Goal: Information Seeking & Learning: Learn about a topic

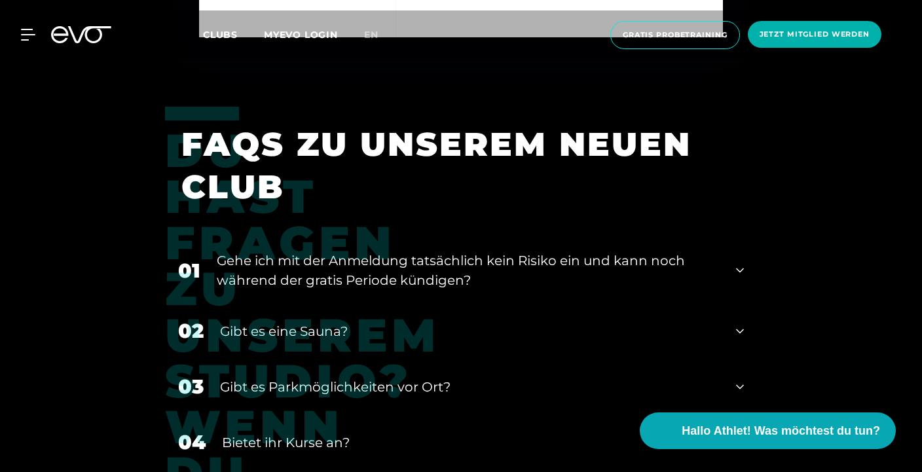
scroll to position [4721, 0]
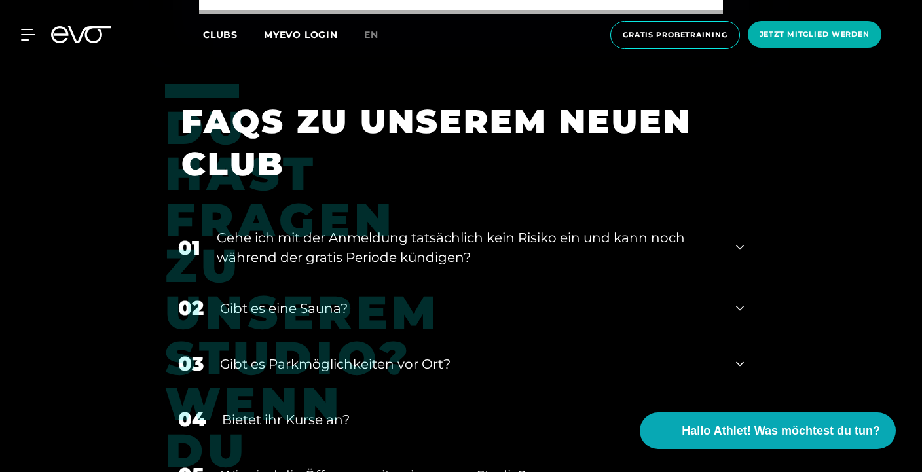
click at [740, 240] on icon at bounding box center [740, 248] width 8 height 16
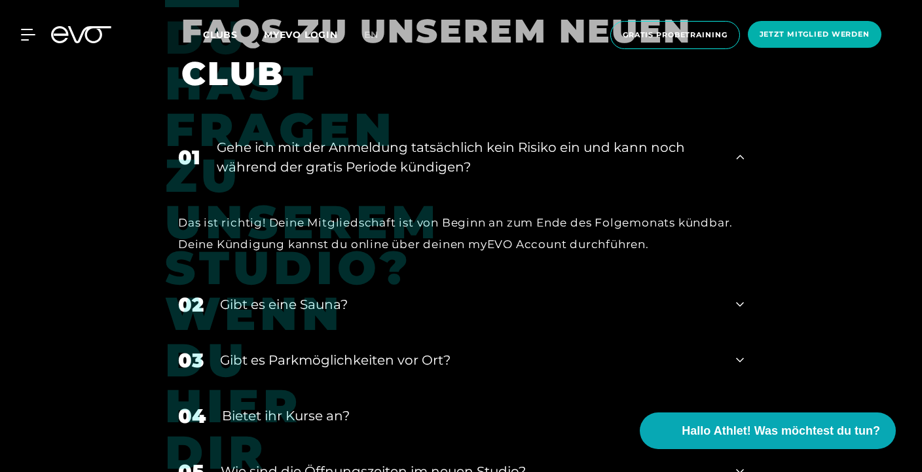
scroll to position [4836, 0]
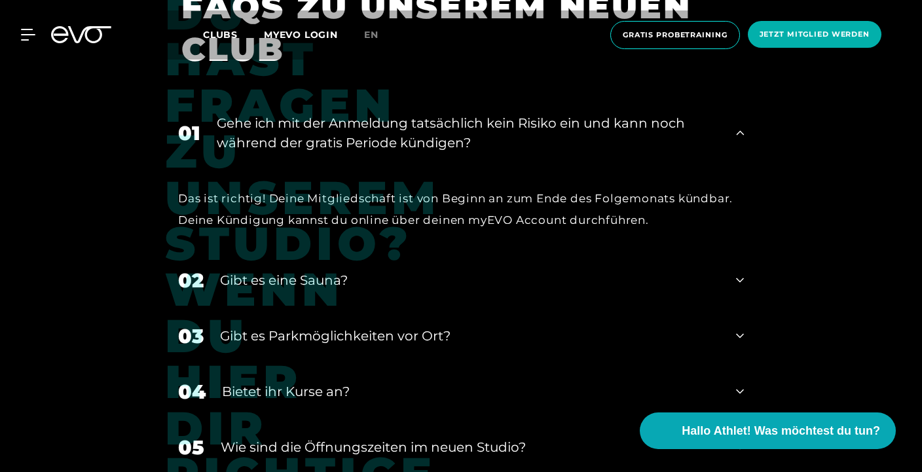
click at [726, 253] on div "02 Gibt es eine Sauna?" at bounding box center [461, 281] width 592 height 56
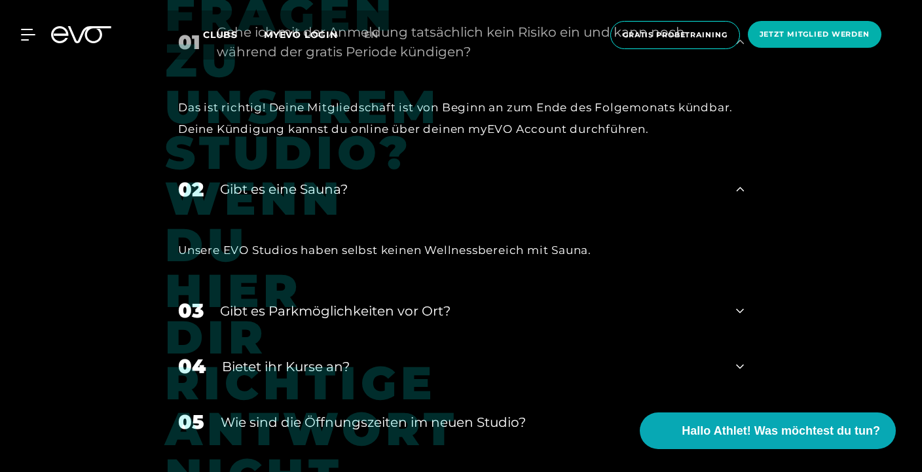
scroll to position [4929, 0]
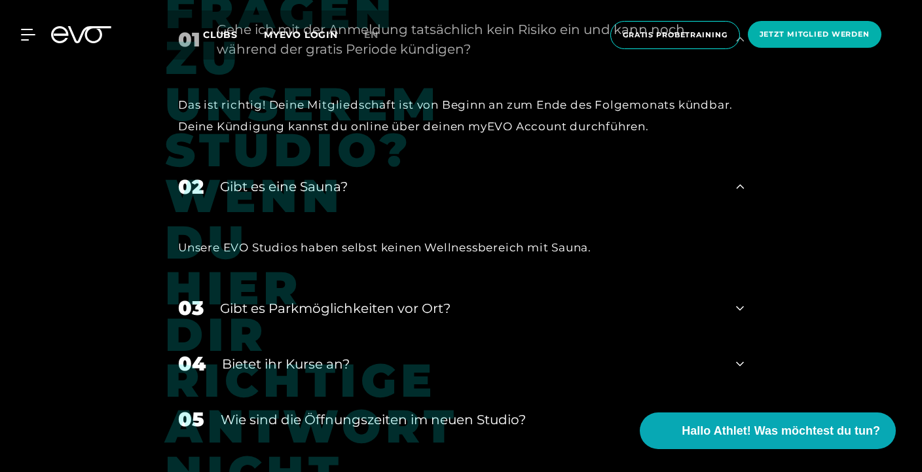
click at [687, 299] on div "Gibt es Parkmöglichkeiten vor Ort?" at bounding box center [470, 309] width 500 height 20
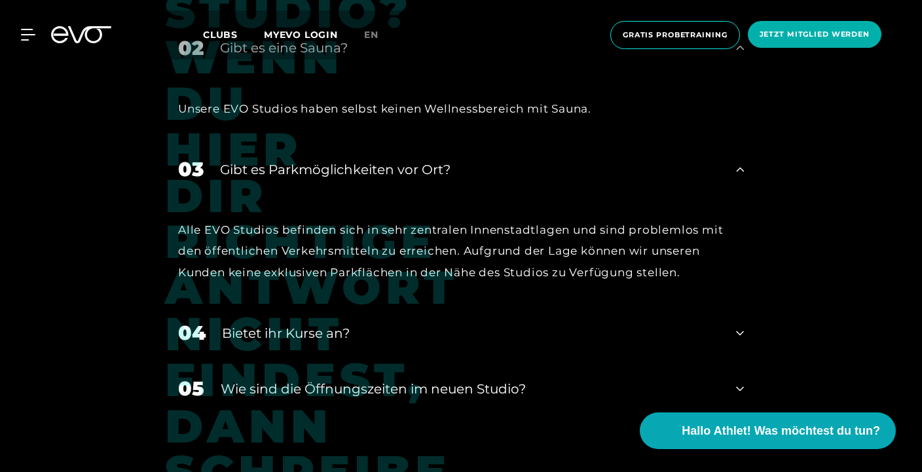
scroll to position [5070, 0]
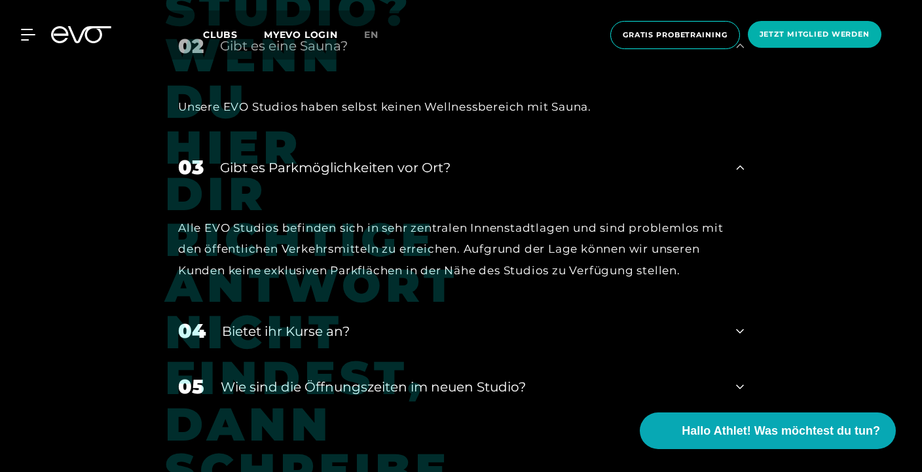
click at [702, 322] on div "Bietet ihr Kurse an?" at bounding box center [471, 332] width 498 height 20
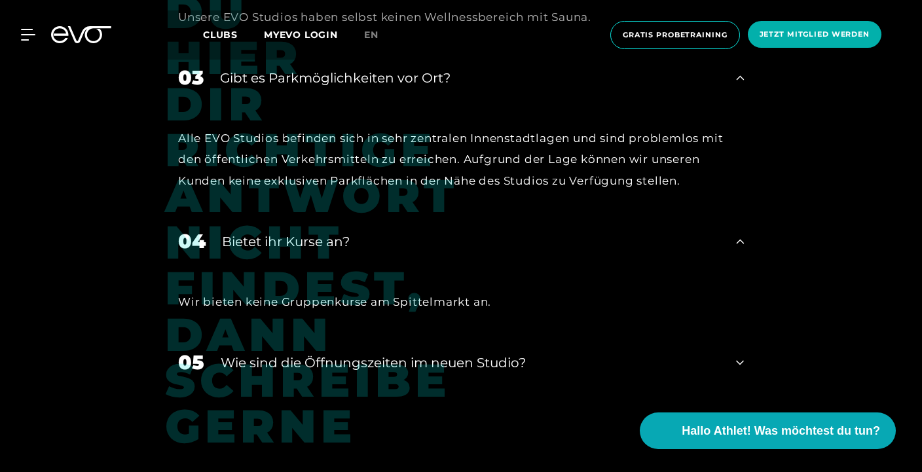
scroll to position [5177, 0]
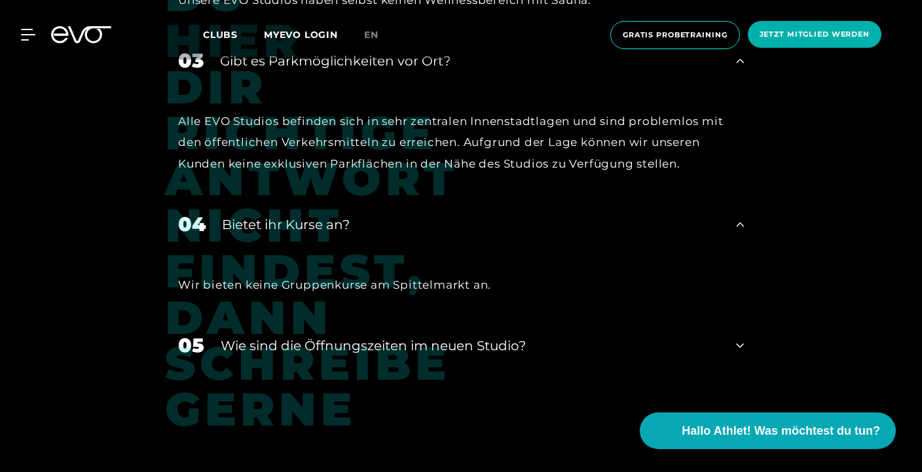
click at [713, 336] on div "​Wie sind die Öffnungszeiten im neuen Studio?" at bounding box center [470, 346] width 499 height 20
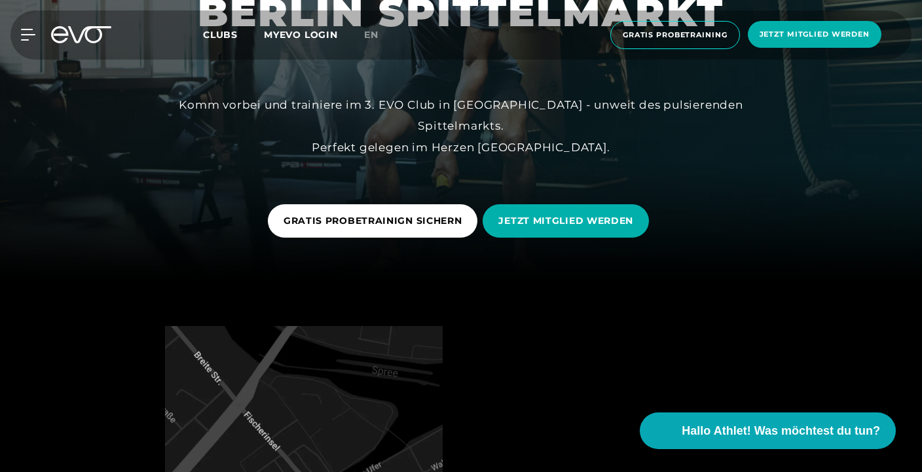
scroll to position [12, 0]
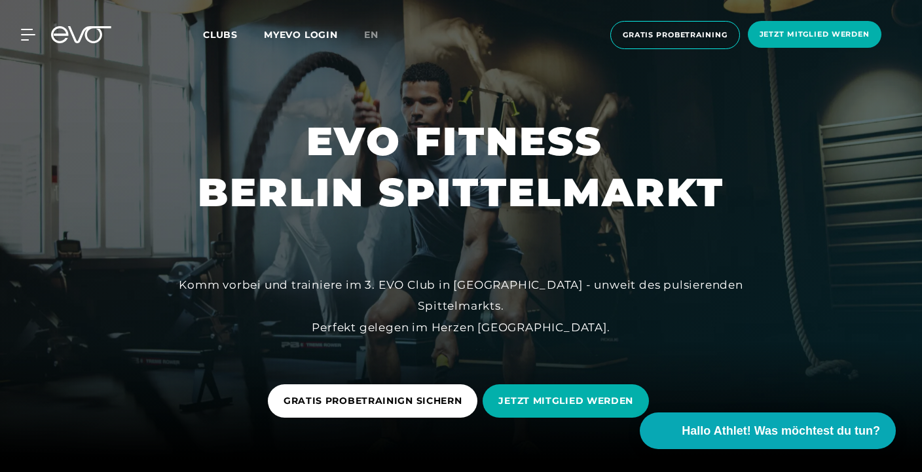
click at [228, 35] on span "Clubs" at bounding box center [220, 35] width 35 height 12
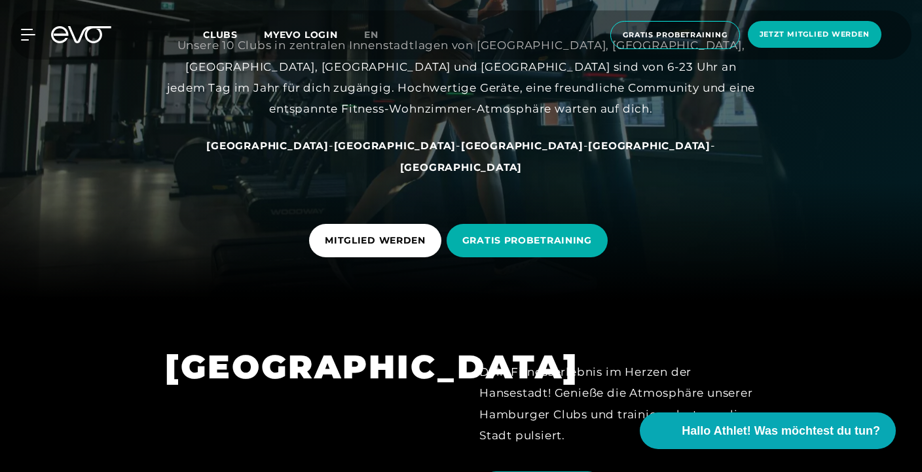
scroll to position [173, 0]
click at [364, 151] on span "[GEOGRAPHIC_DATA]" at bounding box center [395, 145] width 122 height 12
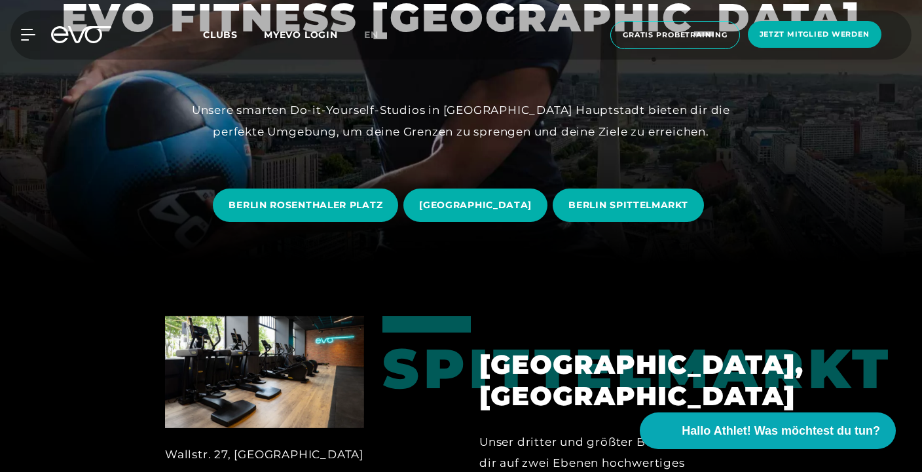
scroll to position [233, 0]
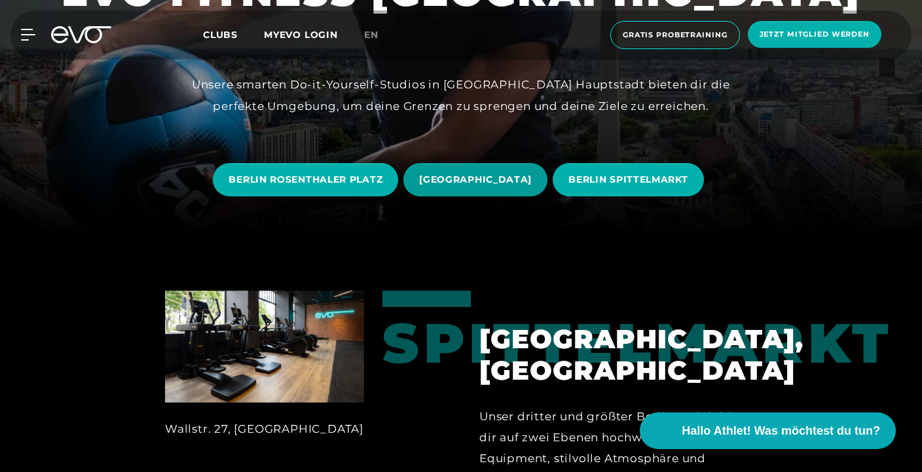
click at [453, 185] on span "[GEOGRAPHIC_DATA]" at bounding box center [475, 180] width 113 height 14
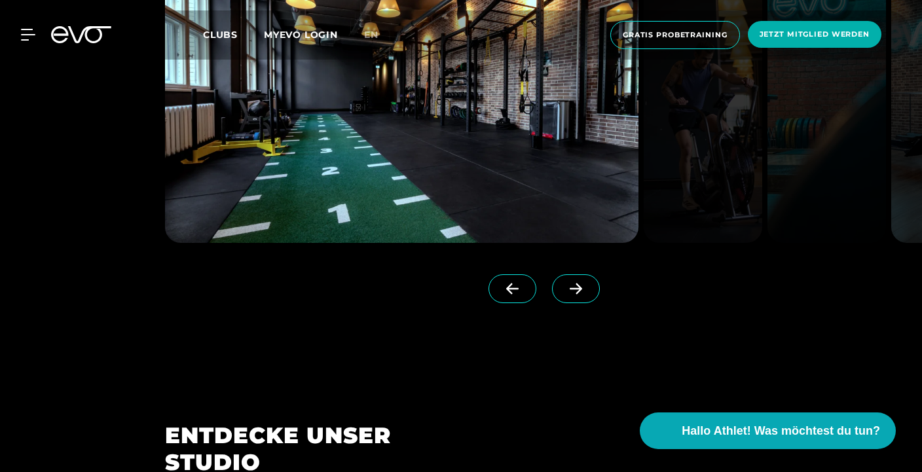
scroll to position [1114, 0]
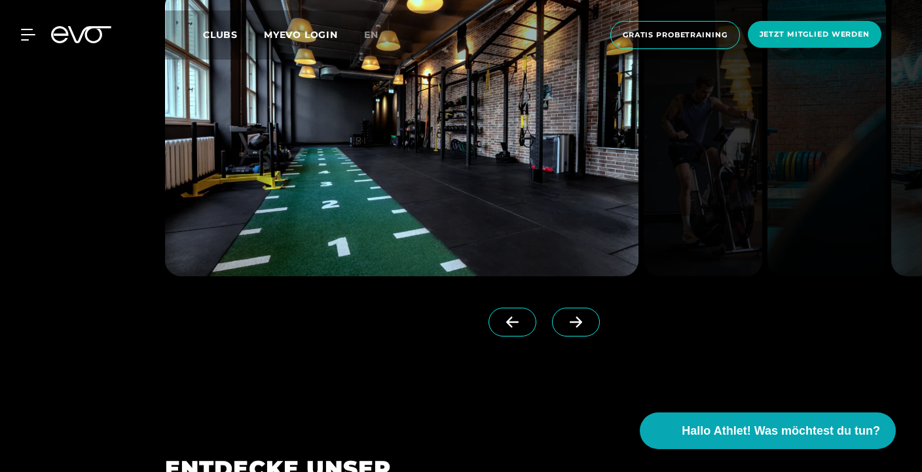
click at [574, 316] on icon at bounding box center [576, 322] width 23 height 12
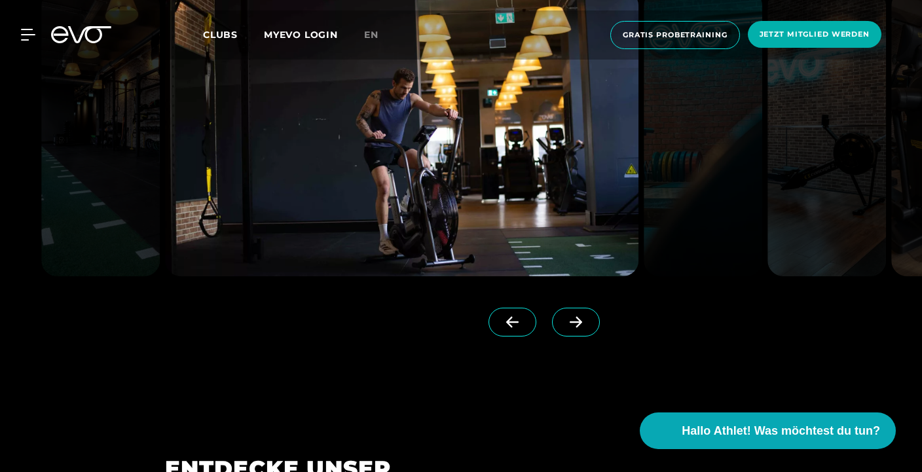
click at [574, 316] on icon at bounding box center [576, 322] width 23 height 12
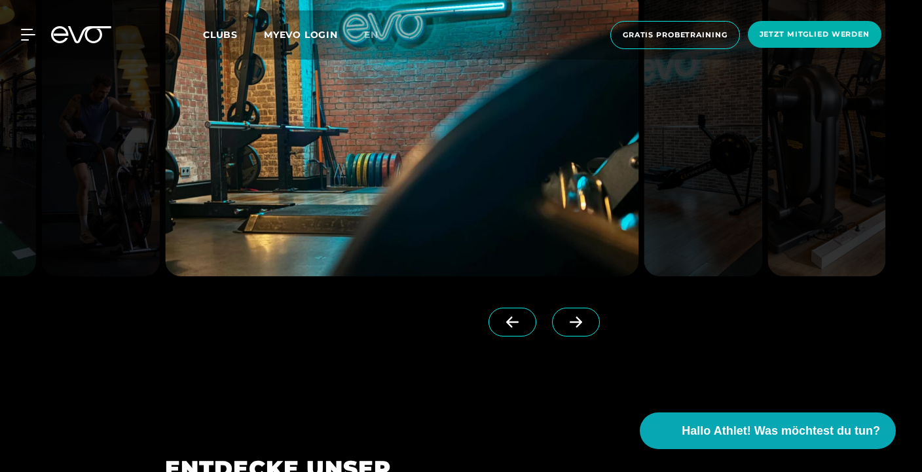
click at [574, 316] on icon at bounding box center [576, 322] width 23 height 12
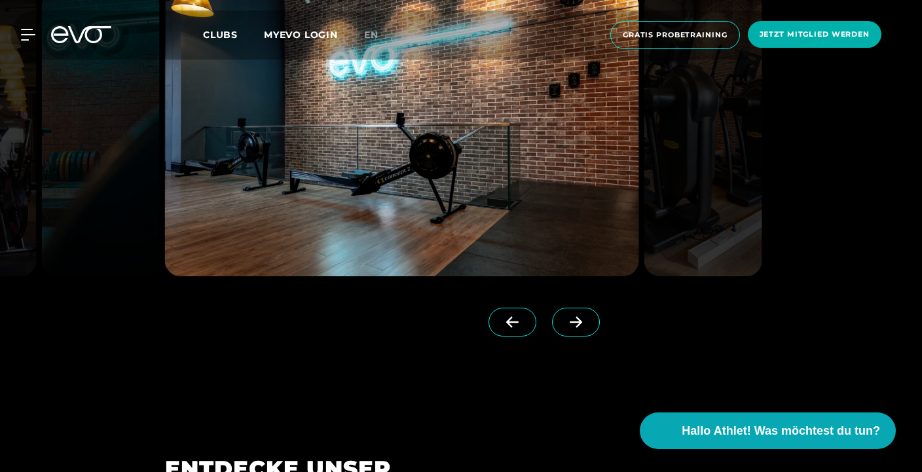
click at [574, 316] on icon at bounding box center [576, 322] width 23 height 12
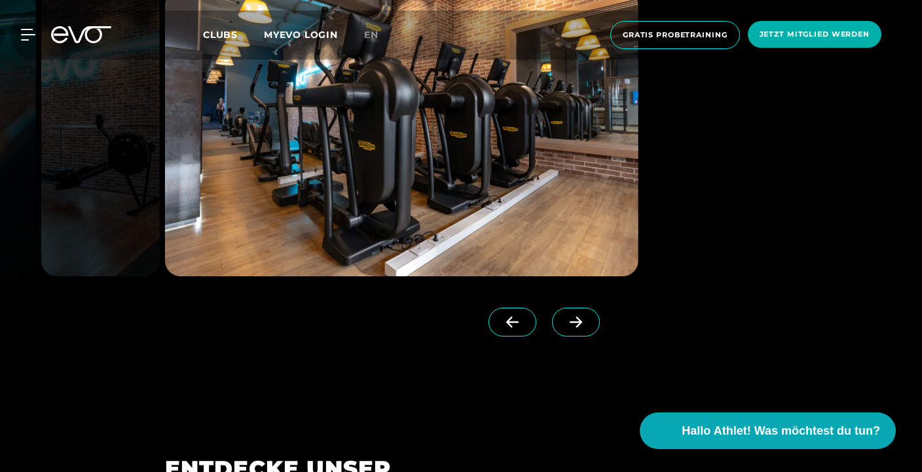
click at [574, 316] on icon at bounding box center [576, 322] width 23 height 12
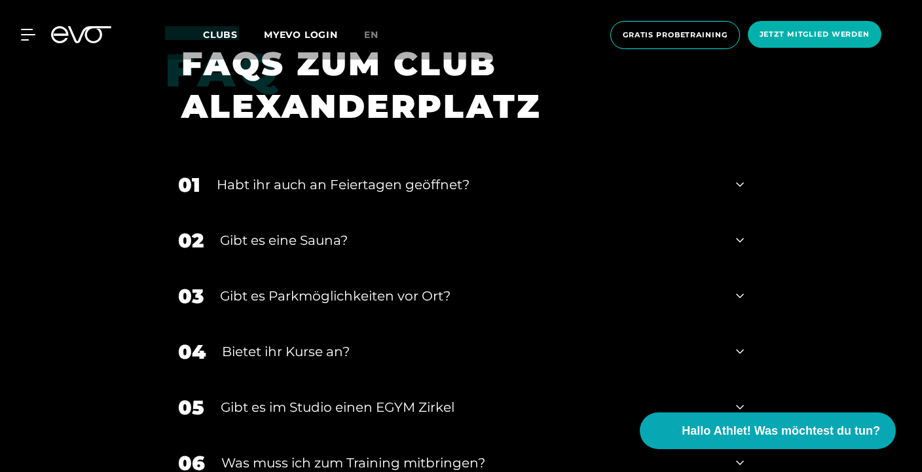
scroll to position [4332, 0]
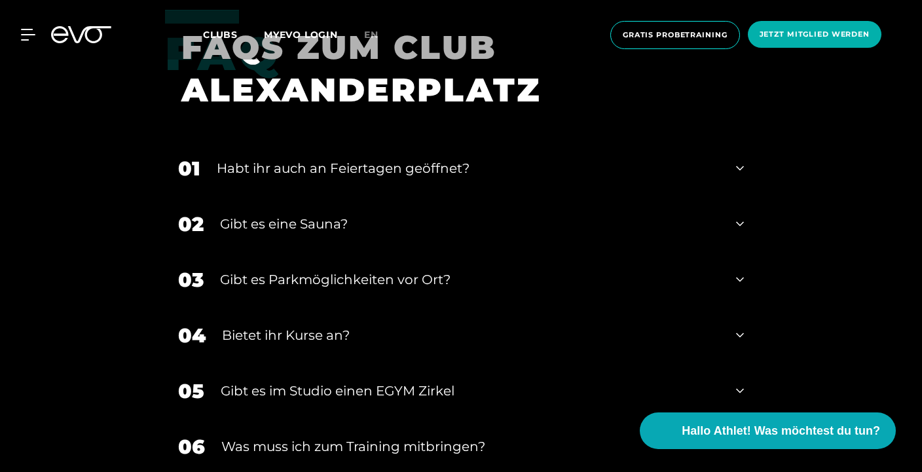
click at [709, 221] on div "Gibt es eine Sauna?" at bounding box center [470, 224] width 500 height 20
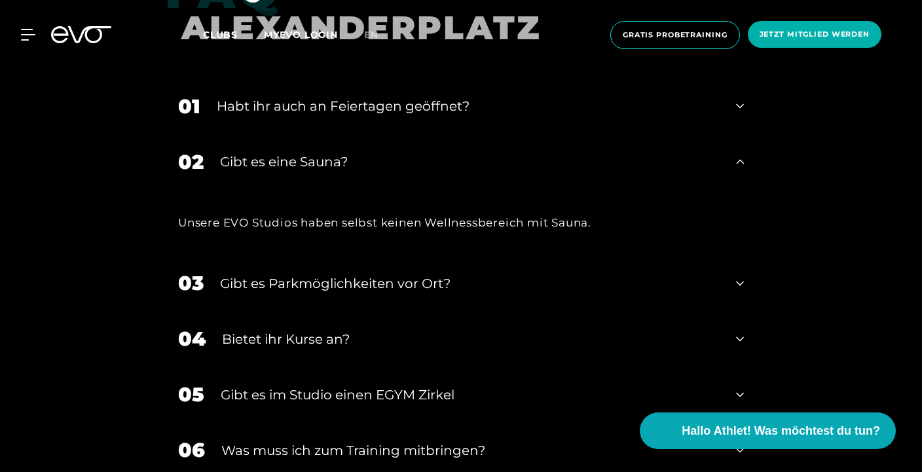
scroll to position [4441, 0]
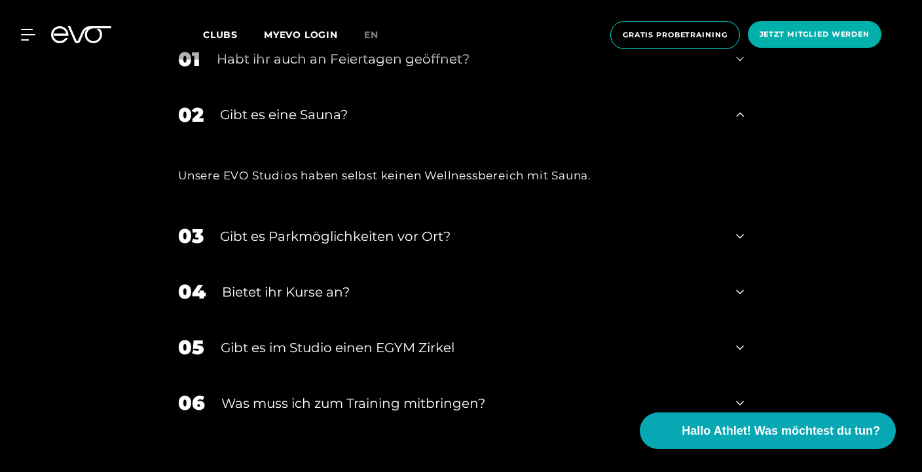
click at [713, 282] on div "Bietet ihr Kurse an?" at bounding box center [471, 292] width 498 height 20
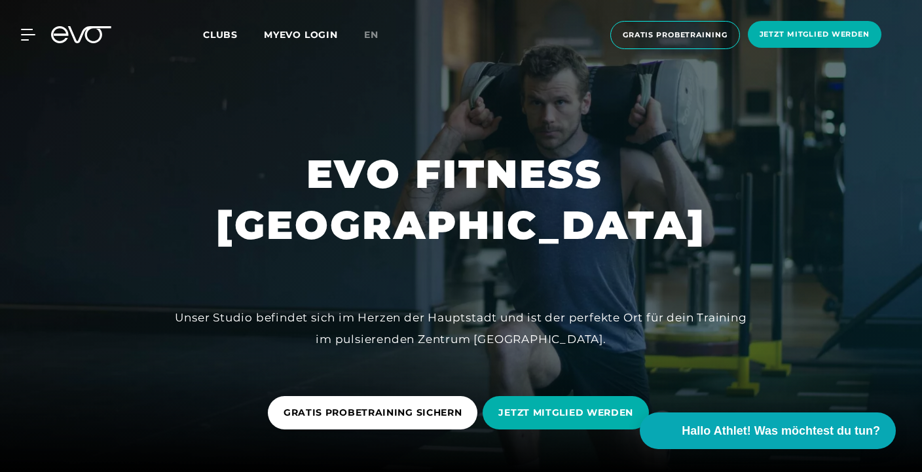
scroll to position [0, 0]
click at [240, 34] on link "Clubs" at bounding box center [233, 34] width 61 height 12
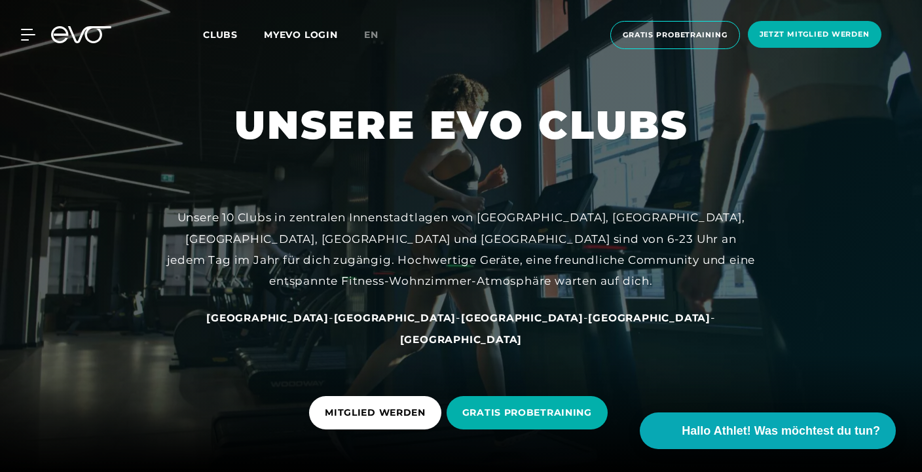
click at [380, 348] on div "[GEOGRAPHIC_DATA] - [GEOGRAPHIC_DATA] - [GEOGRAPHIC_DATA] - [GEOGRAPHIC_DATA] -…" at bounding box center [461, 328] width 590 height 43
click at [377, 324] on span "[GEOGRAPHIC_DATA]" at bounding box center [395, 318] width 122 height 12
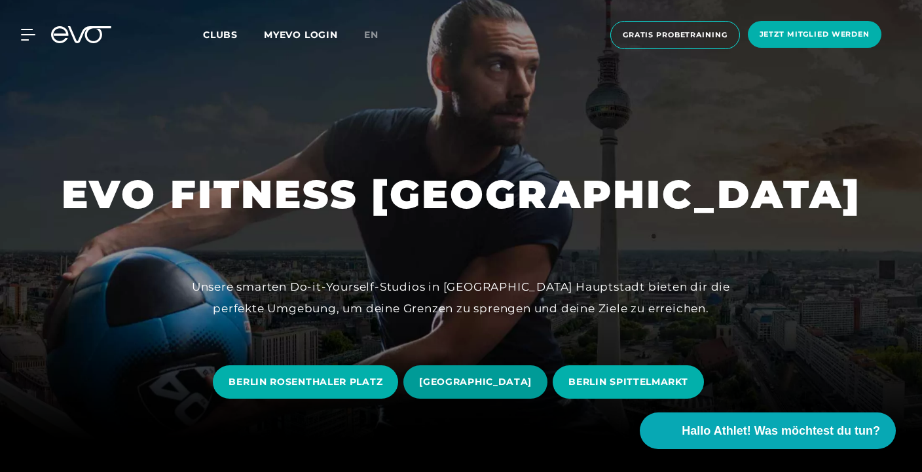
scroll to position [56, 0]
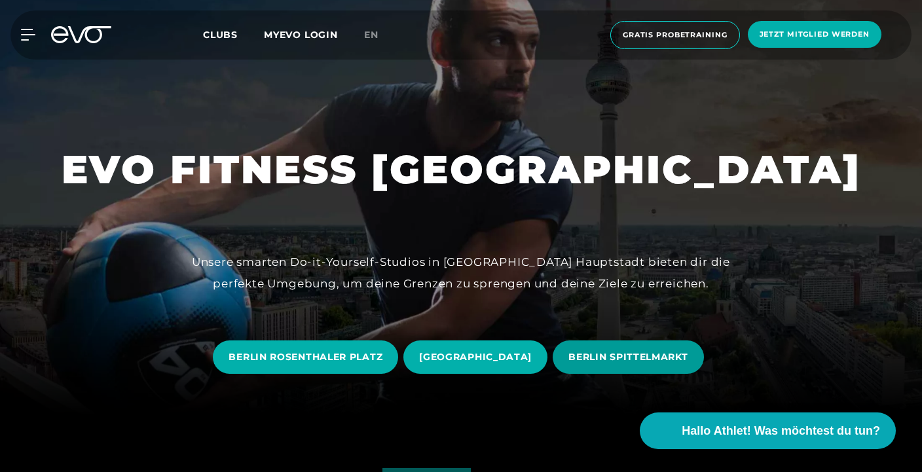
click at [573, 354] on span "BERLIN SPITTELMARKT" at bounding box center [628, 357] width 151 height 33
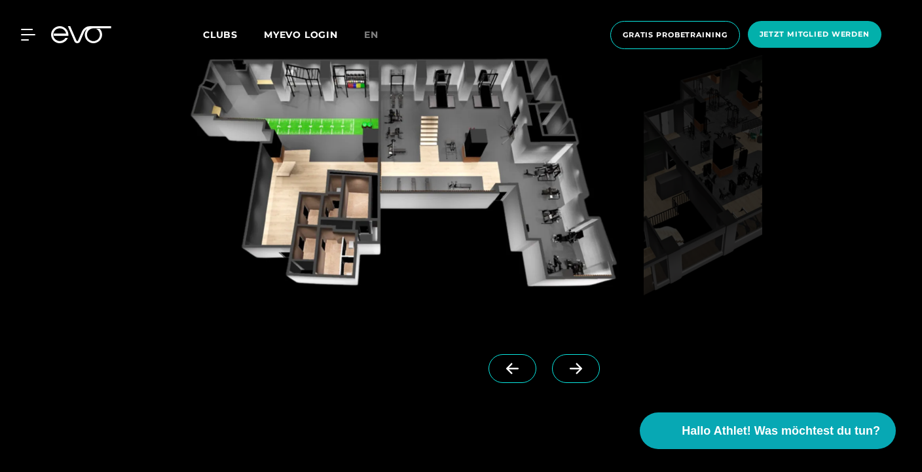
scroll to position [1068, 0]
click at [581, 368] on icon at bounding box center [576, 368] width 12 height 11
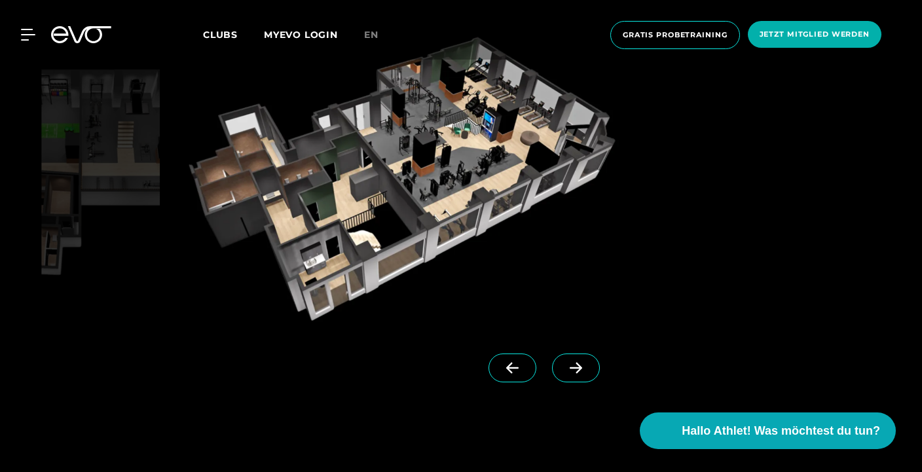
click at [581, 368] on icon at bounding box center [576, 368] width 12 height 11
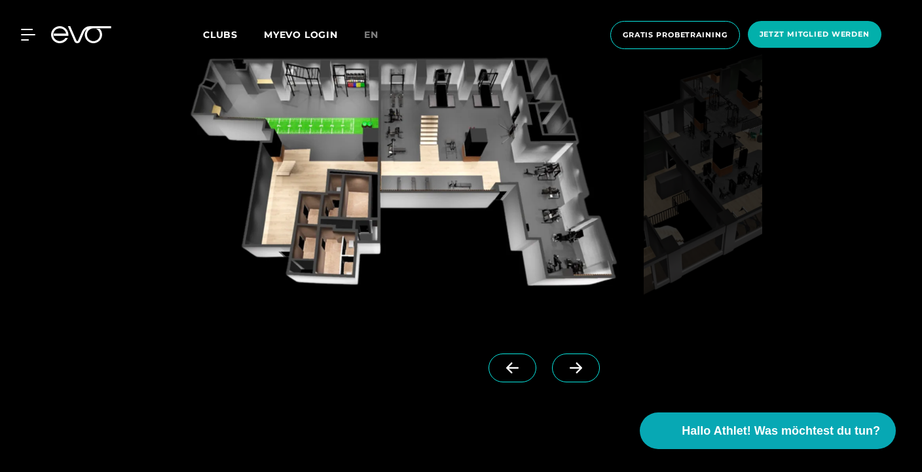
click at [581, 368] on icon at bounding box center [576, 368] width 12 height 11
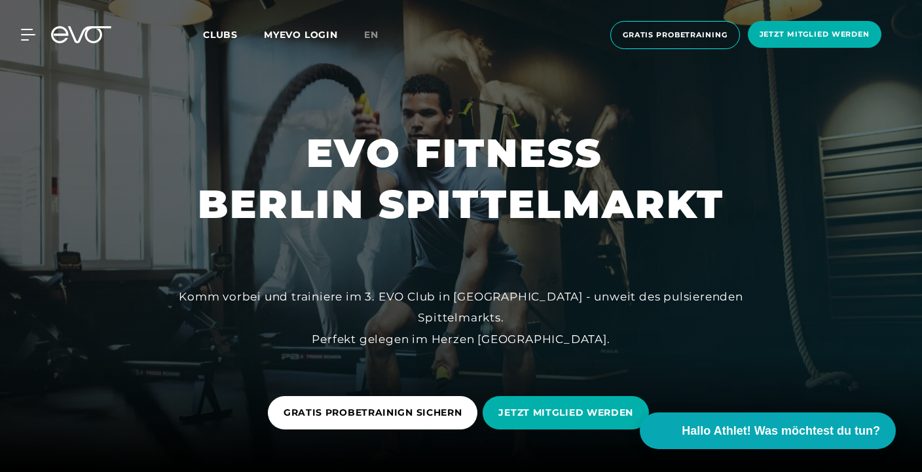
scroll to position [0, 0]
click at [210, 31] on span "Clubs" at bounding box center [220, 35] width 35 height 12
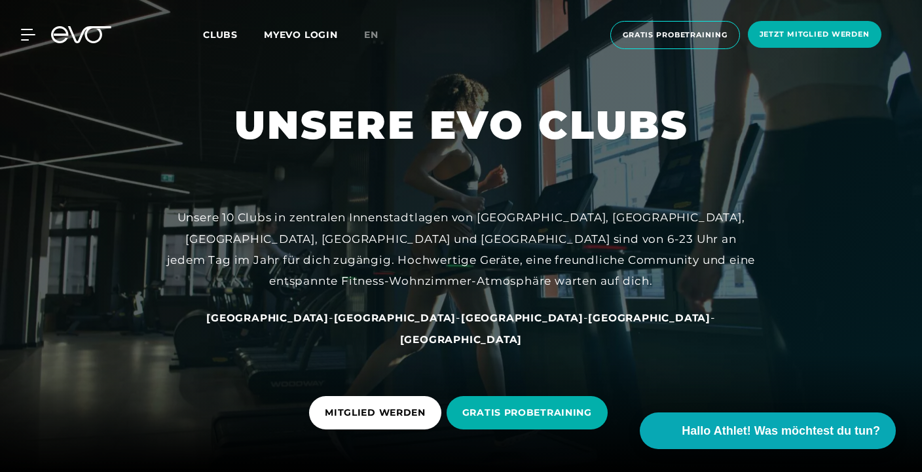
click at [388, 324] on span "[GEOGRAPHIC_DATA]" at bounding box center [395, 318] width 122 height 12
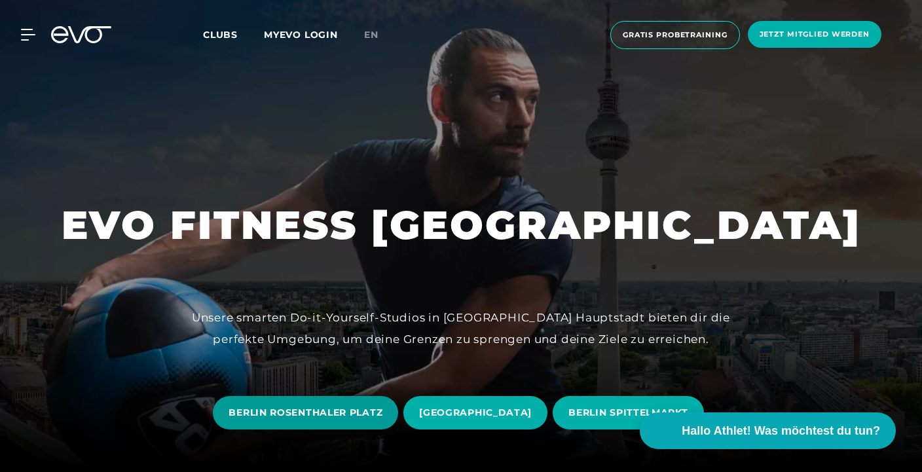
click at [332, 423] on span "BERLIN ROSENTHALER PLATZ" at bounding box center [305, 412] width 185 height 33
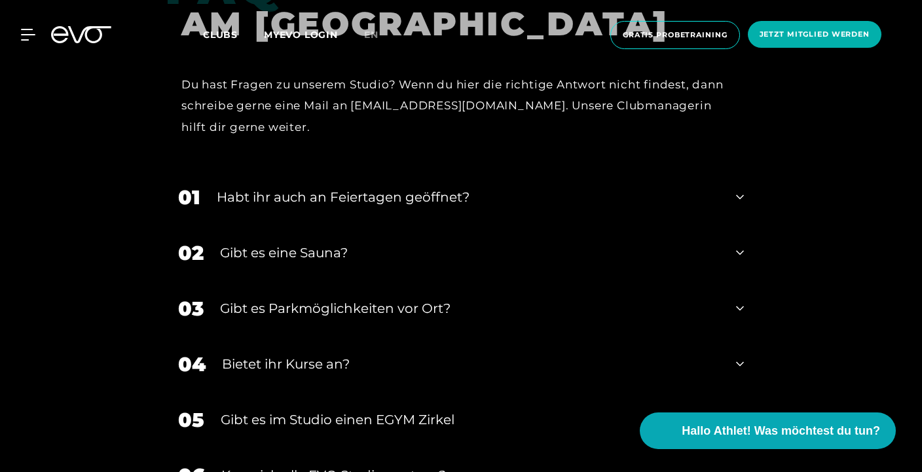
scroll to position [4434, 0]
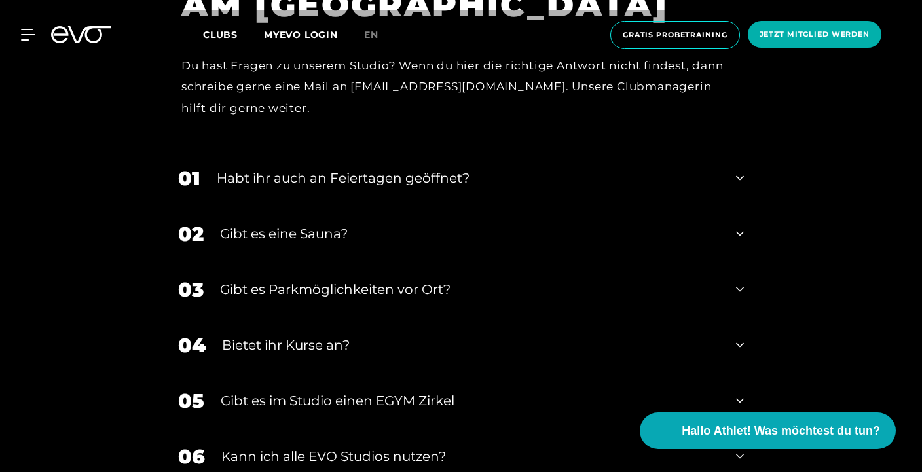
click at [530, 224] on div "Gibt es eine Sauna?" at bounding box center [470, 234] width 500 height 20
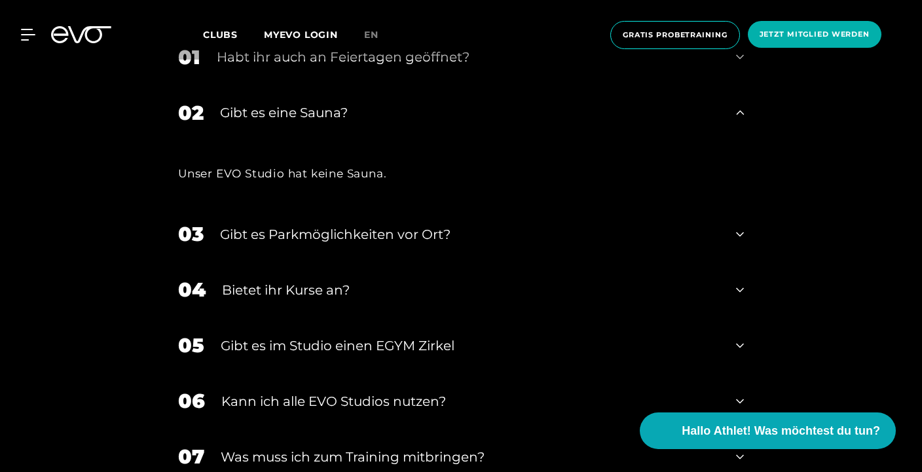
scroll to position [4557, 0]
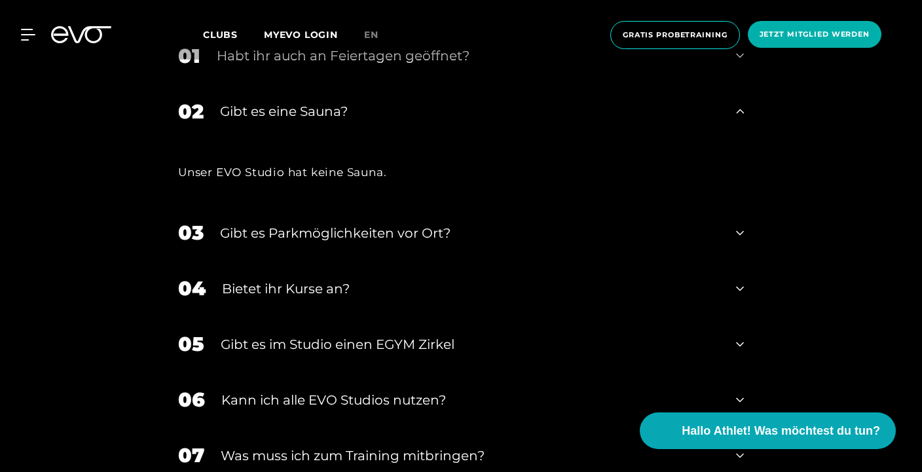
click at [444, 282] on div "Bietet ihr Kurse an?" at bounding box center [471, 289] width 498 height 20
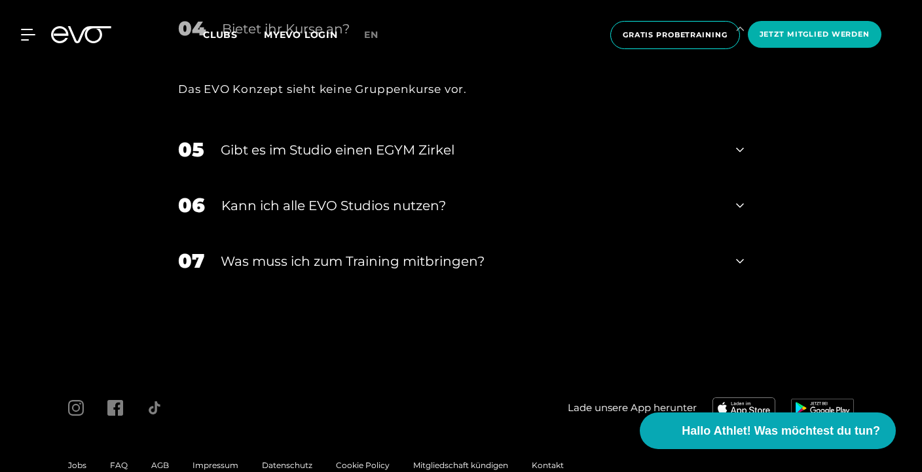
scroll to position [4824, 0]
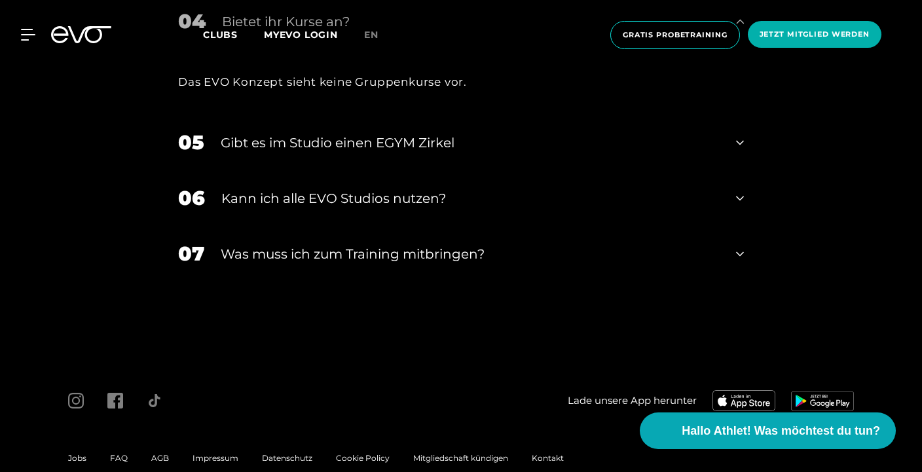
click at [411, 195] on div "06 Kann ich alle EVO Studios nutzen?" at bounding box center [461, 198] width 592 height 56
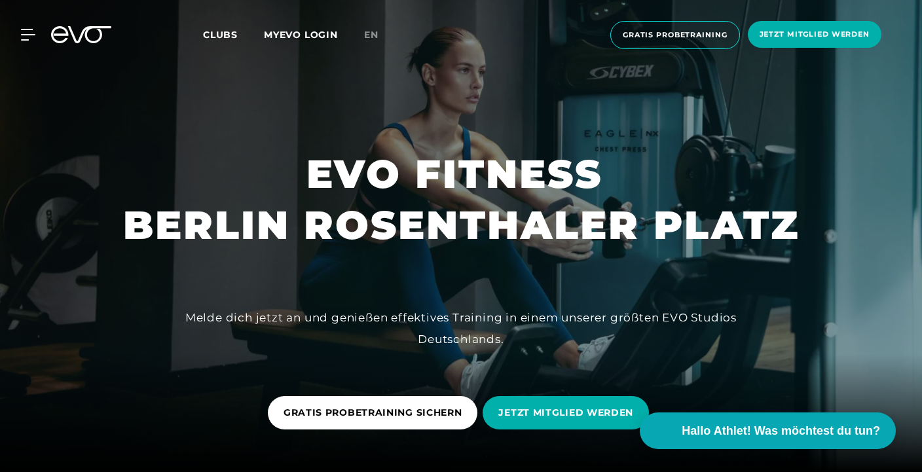
scroll to position [0, 0]
